Goal: Find contact information: Find contact information

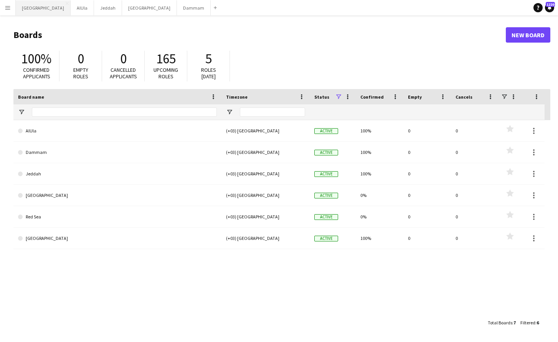
click at [30, 5] on button "Riyadh Close" at bounding box center [43, 7] width 55 height 15
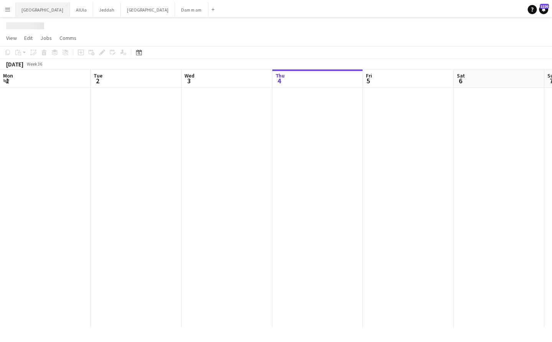
scroll to position [0, 183]
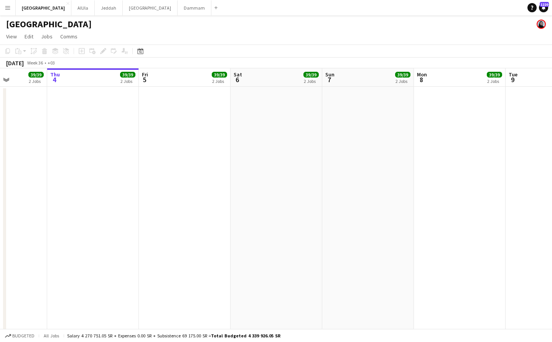
drag, startPoint x: 51, startPoint y: 78, endPoint x: 644, endPoint y: 75, distance: 593.1
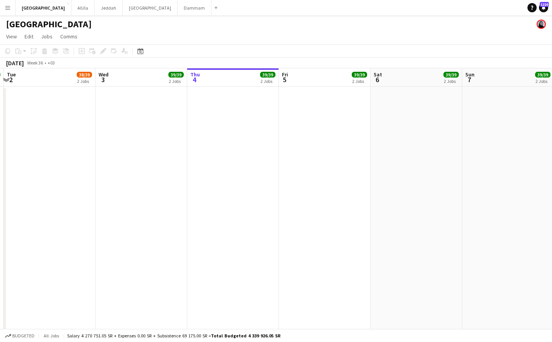
drag, startPoint x: 110, startPoint y: 83, endPoint x: 434, endPoint y: 85, distance: 323.8
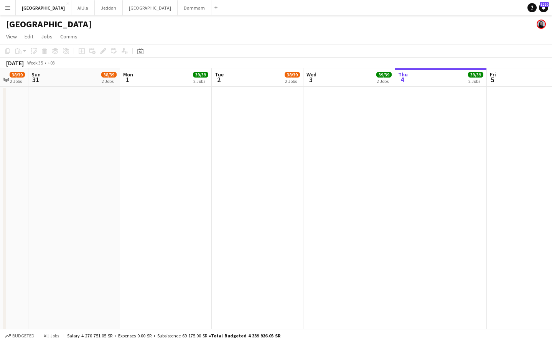
scroll to position [0, 180]
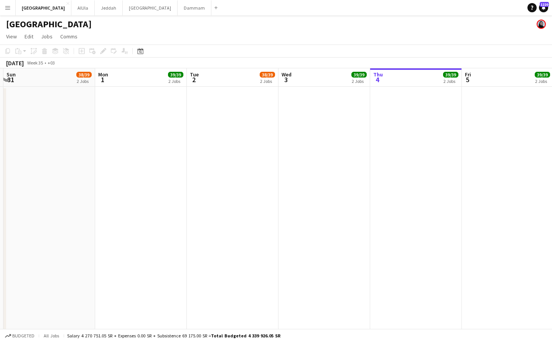
drag, startPoint x: 45, startPoint y: 79, endPoint x: 211, endPoint y: 79, distance: 166.9
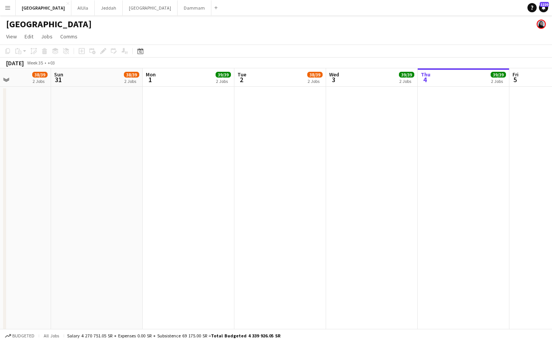
drag, startPoint x: 35, startPoint y: 76, endPoint x: 238, endPoint y: 74, distance: 202.6
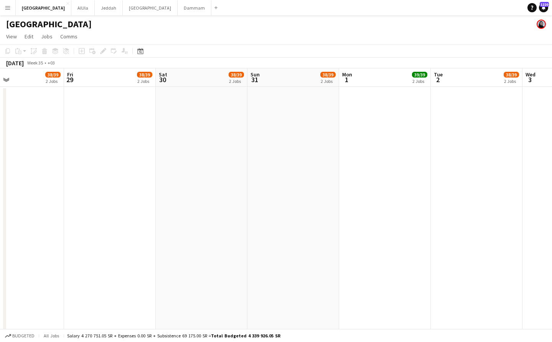
drag, startPoint x: 64, startPoint y: 77, endPoint x: 373, endPoint y: 82, distance: 308.9
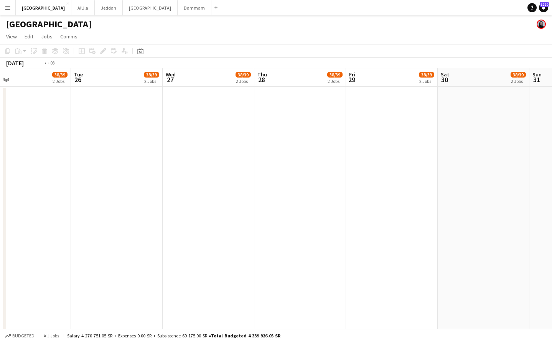
drag, startPoint x: 55, startPoint y: 82, endPoint x: 328, endPoint y: 84, distance: 272.4
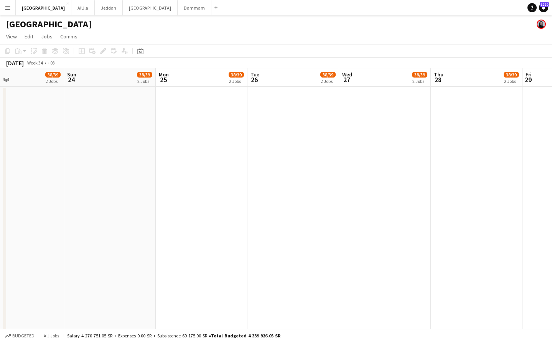
drag, startPoint x: 103, startPoint y: 84, endPoint x: 318, endPoint y: 77, distance: 215.7
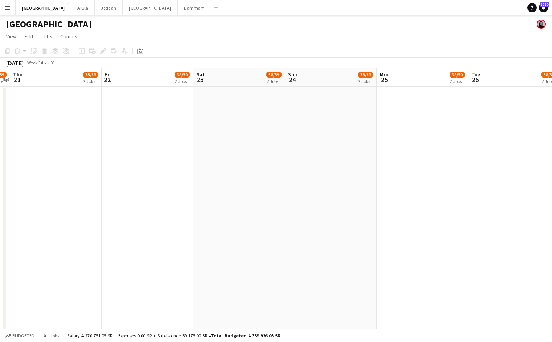
drag, startPoint x: 145, startPoint y: 79, endPoint x: 320, endPoint y: 76, distance: 174.6
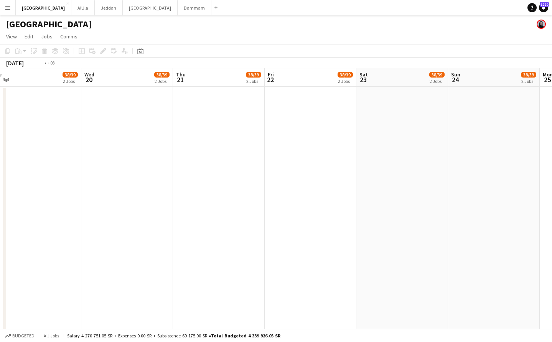
drag, startPoint x: 117, startPoint y: 74, endPoint x: 310, endPoint y: 71, distance: 192.2
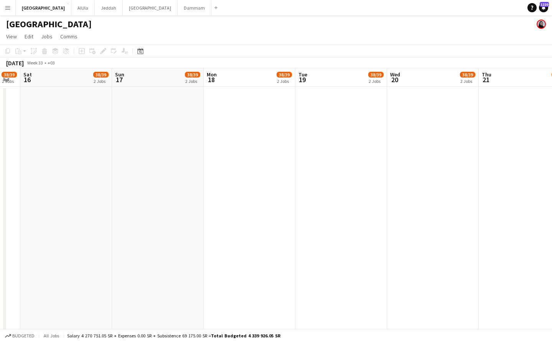
drag, startPoint x: 176, startPoint y: 80, endPoint x: 160, endPoint y: 82, distance: 16.2
drag, startPoint x: 144, startPoint y: 84, endPoint x: 352, endPoint y: 83, distance: 207.9
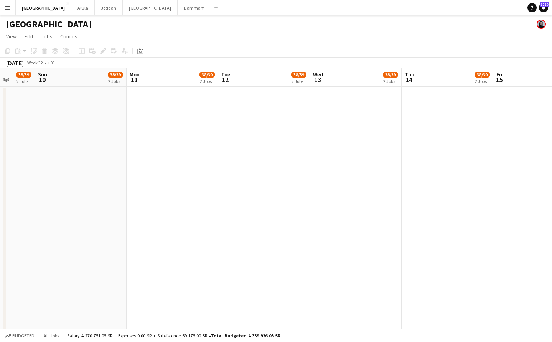
drag, startPoint x: 134, startPoint y: 80, endPoint x: 339, endPoint y: 77, distance: 205.3
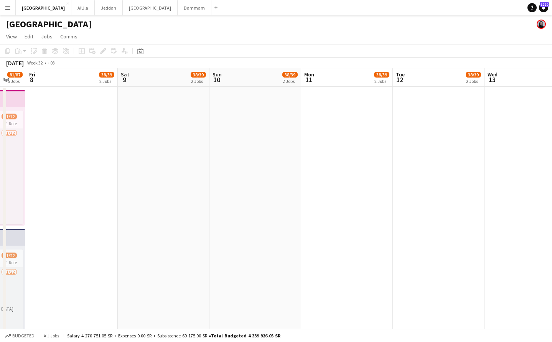
drag, startPoint x: 200, startPoint y: 81, endPoint x: 376, endPoint y: 81, distance: 175.3
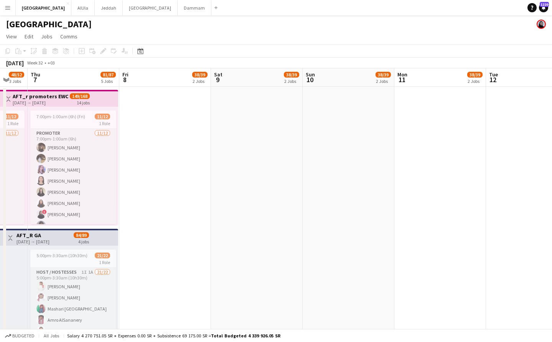
scroll to position [0, 233]
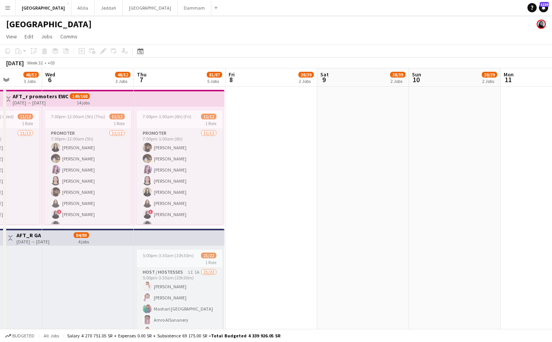
drag, startPoint x: 140, startPoint y: 75, endPoint x: 338, endPoint y: 79, distance: 198.0
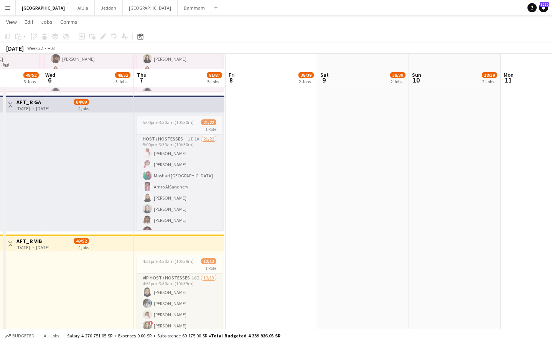
scroll to position [192, 0]
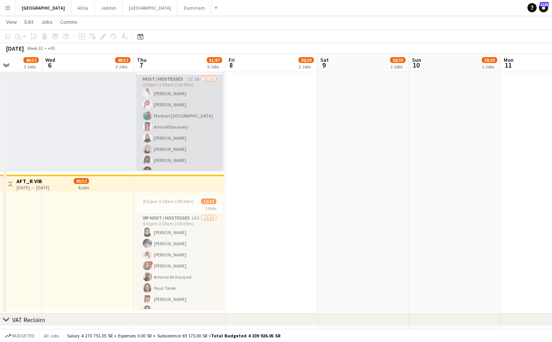
click at [185, 151] on app-card-role "Host / Hostesses 1I 1A 21/22 5:00pm-3:30am (10h30m) [PERSON_NAME] [PERSON_NAME]…" at bounding box center [180, 210] width 86 height 271
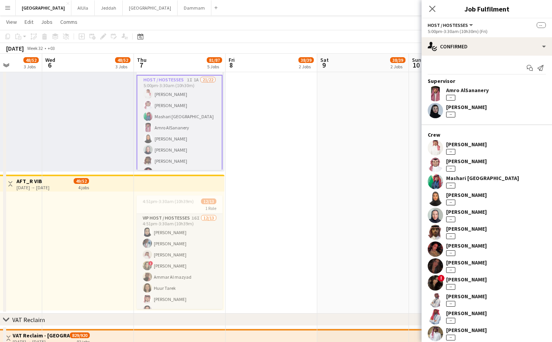
click at [460, 215] on div "[PERSON_NAME] --" at bounding box center [466, 215] width 41 height 14
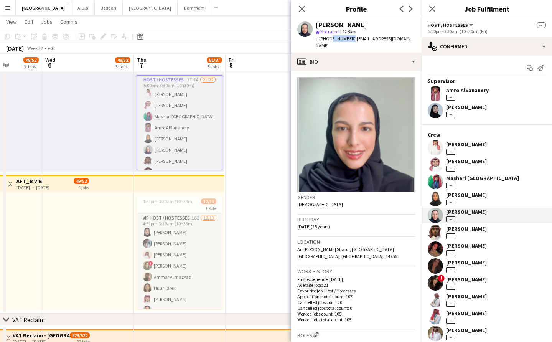
drag, startPoint x: 350, startPoint y: 39, endPoint x: 329, endPoint y: 36, distance: 20.5
click at [329, 36] on span "t. [PHONE_NUMBER]" at bounding box center [336, 39] width 40 height 6
